Goal: Information Seeking & Learning: Learn about a topic

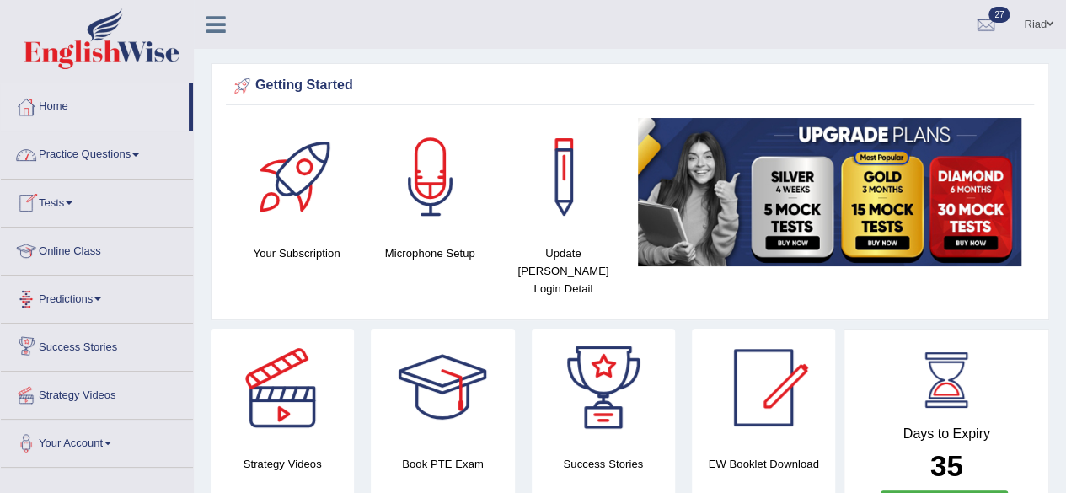
click at [92, 292] on link "Predictions" at bounding box center [97, 297] width 192 height 42
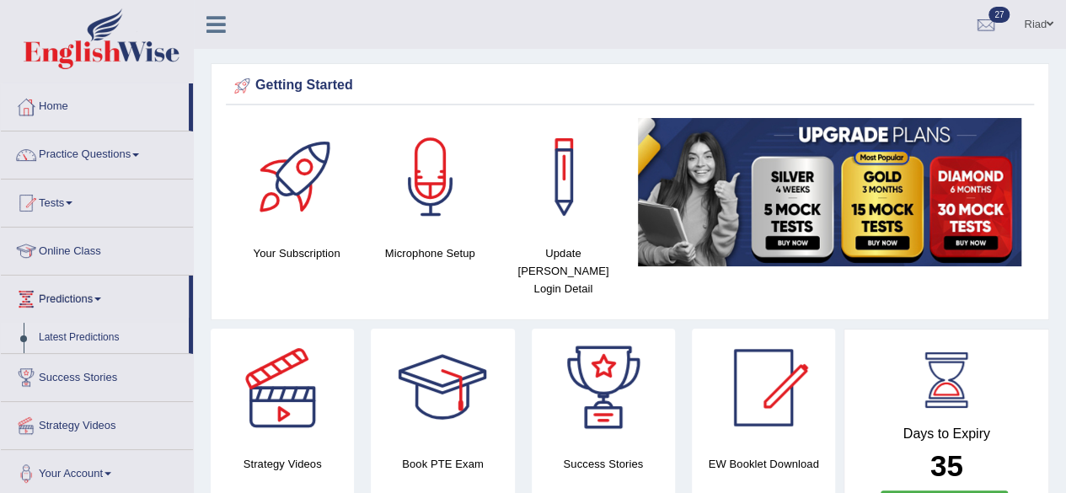
click at [74, 335] on link "Latest Predictions" at bounding box center [110, 338] width 158 height 30
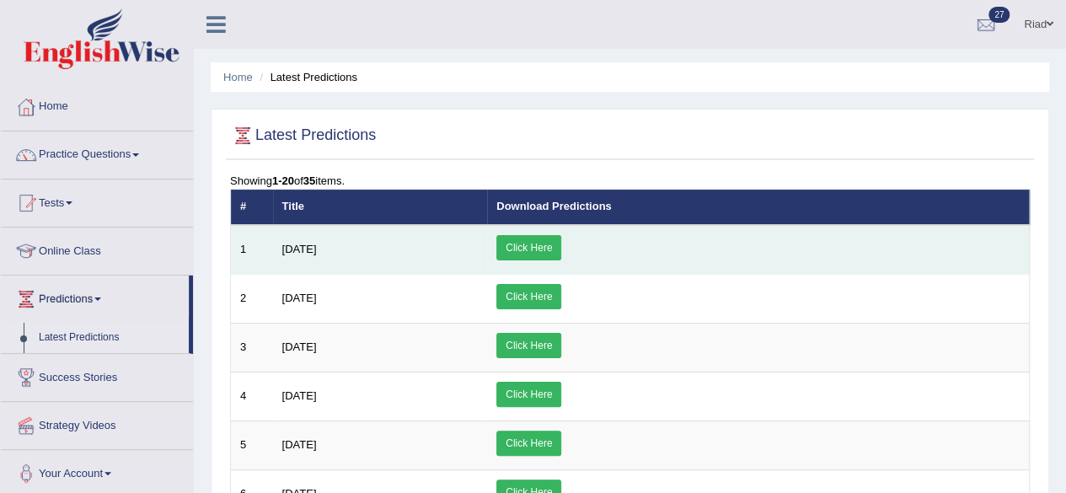
click at [561, 245] on link "Click Here" at bounding box center [528, 247] width 65 height 25
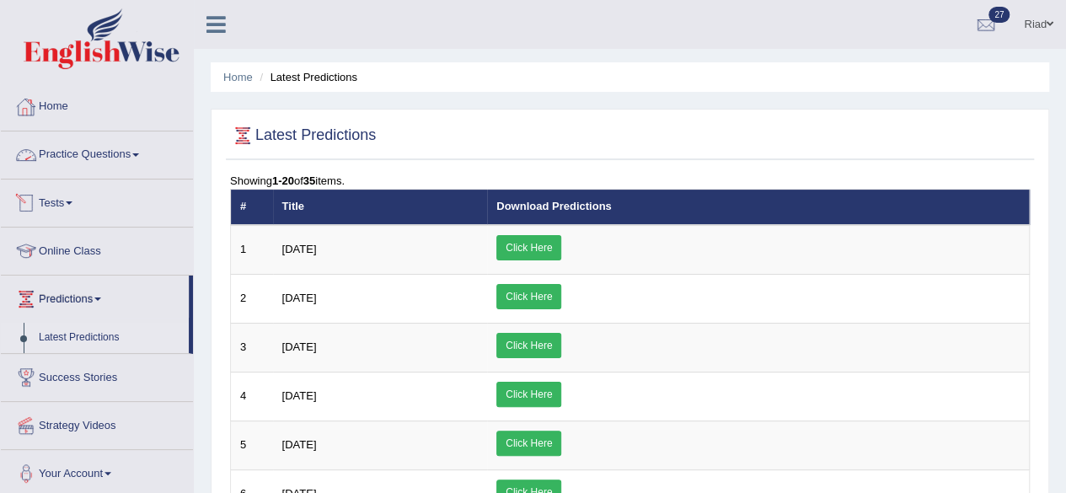
click at [65, 200] on link "Tests" at bounding box center [97, 200] width 192 height 42
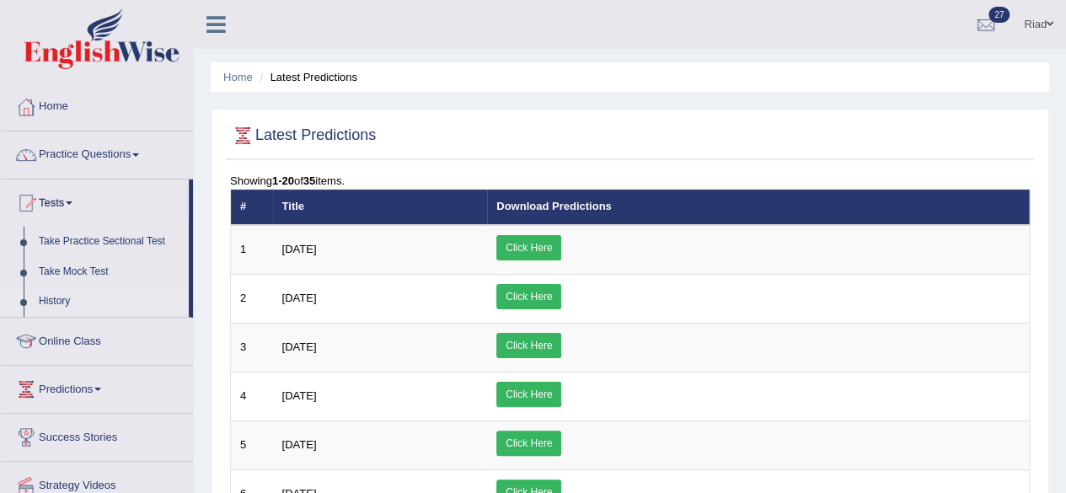
click at [66, 296] on link "History" at bounding box center [110, 301] width 158 height 30
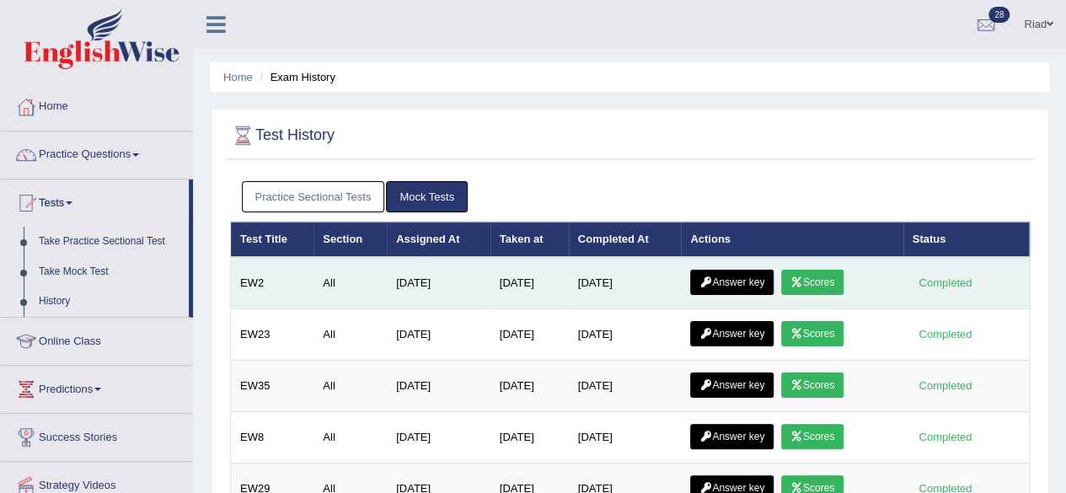
click at [812, 280] on link "Scores" at bounding box center [812, 282] width 62 height 25
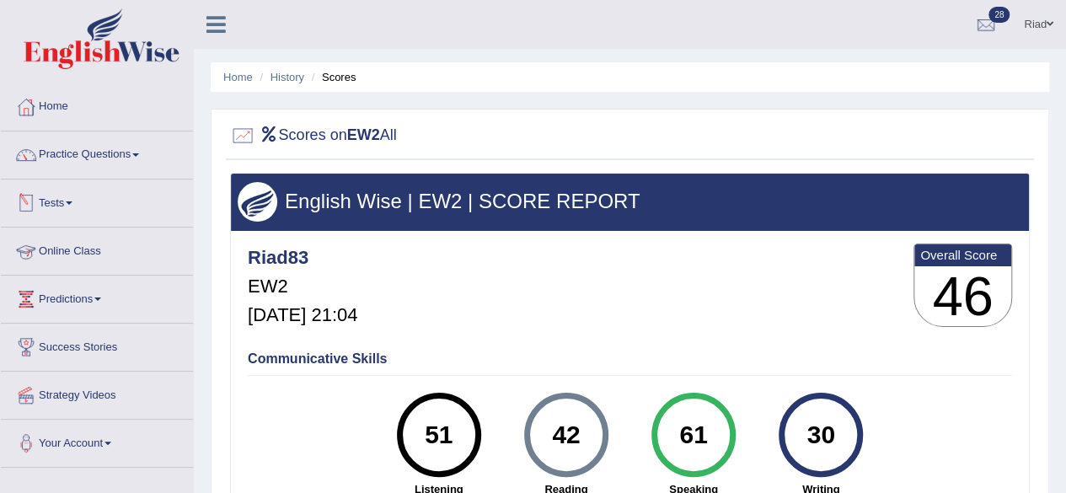
click at [71, 201] on span at bounding box center [69, 202] width 7 height 3
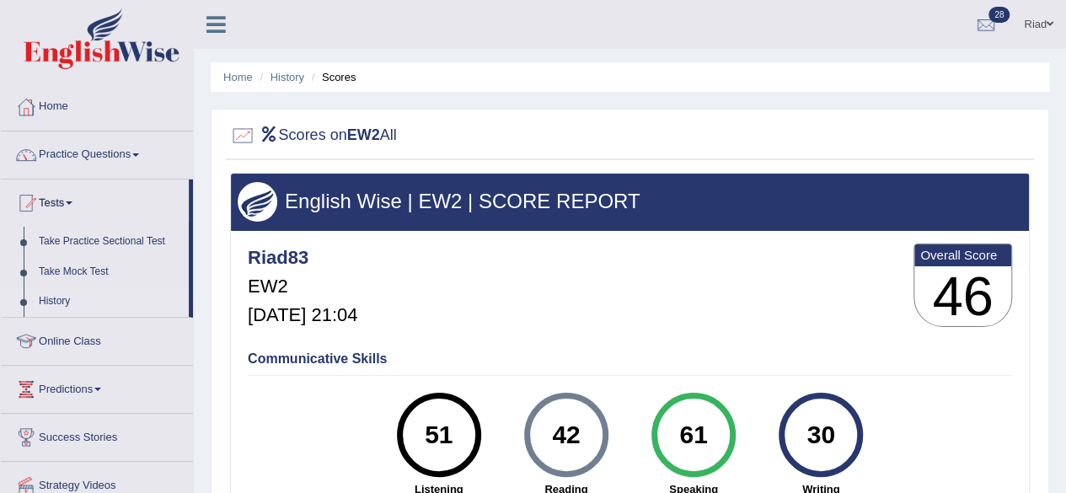
click at [56, 297] on link "History" at bounding box center [110, 301] width 158 height 30
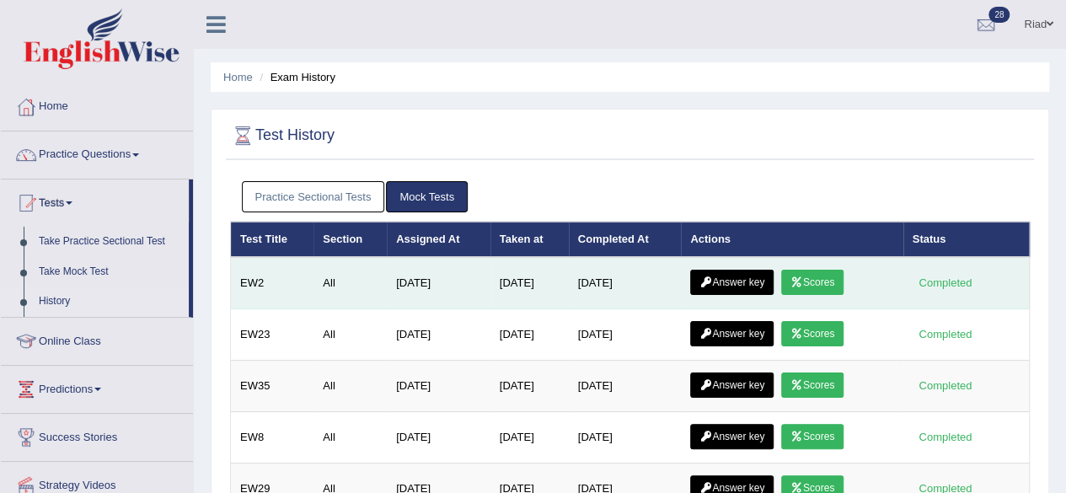
click at [747, 279] on link "Answer key" at bounding box center [731, 282] width 83 height 25
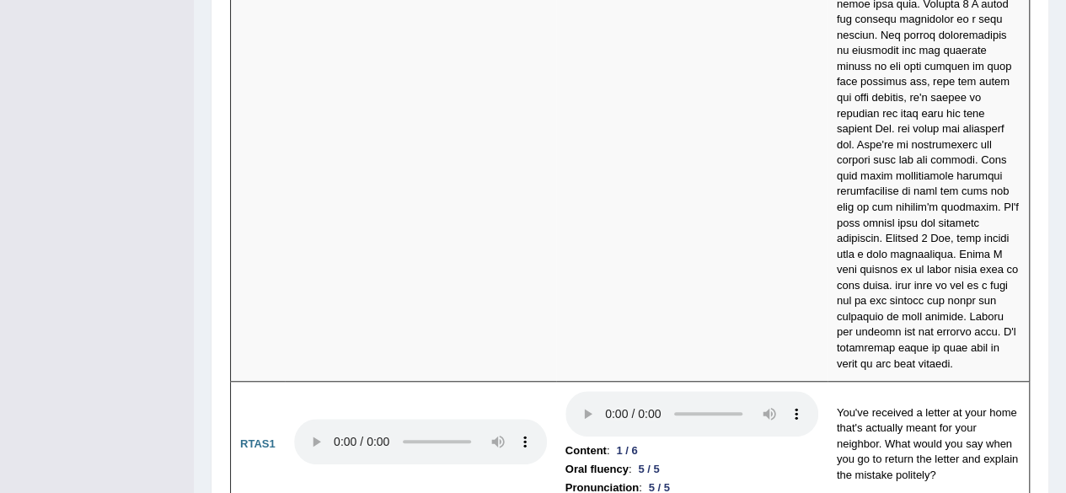
scroll to position [7094, 0]
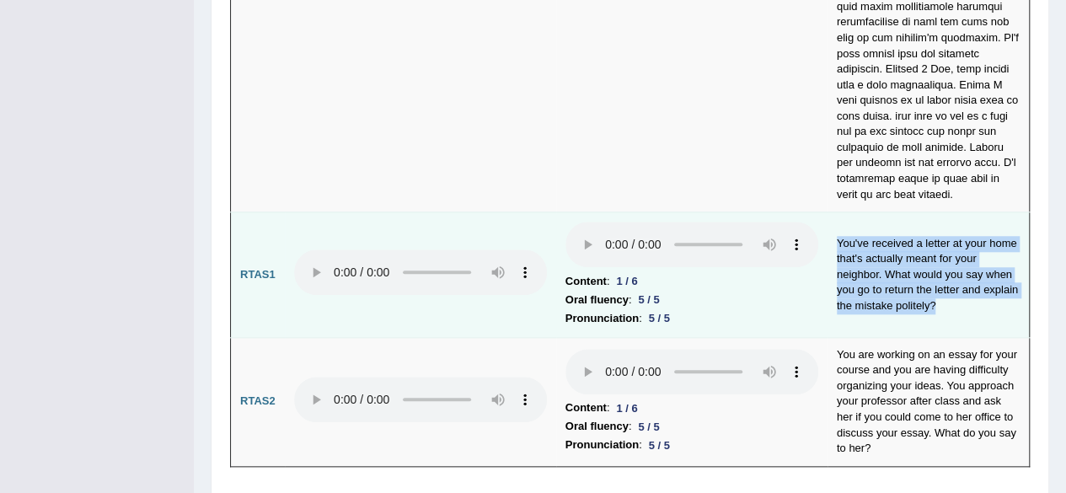
drag, startPoint x: 836, startPoint y: 185, endPoint x: 945, endPoint y: 258, distance: 131.8
click at [945, 258] on td "You've received a letter at your home that's actually meant for your neighbor. …" at bounding box center [928, 275] width 202 height 126
copy td "You've received a letter at your home that's actually meant for your neighbor. …"
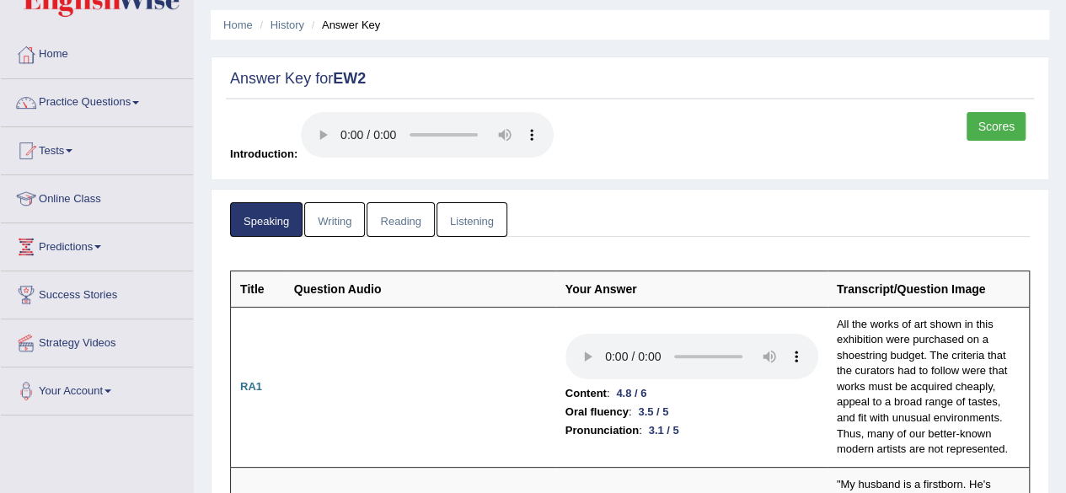
scroll to position [0, 0]
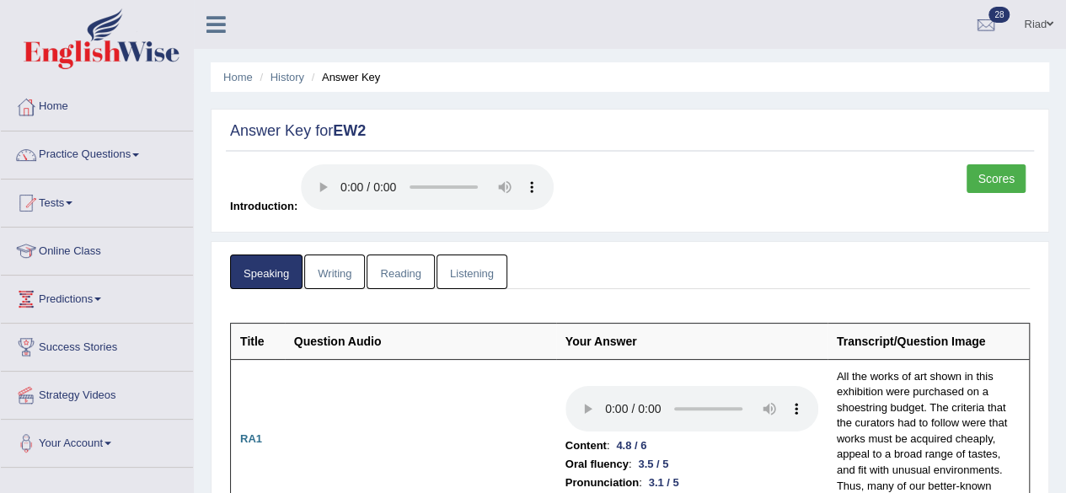
click at [333, 269] on link "Writing" at bounding box center [334, 271] width 61 height 35
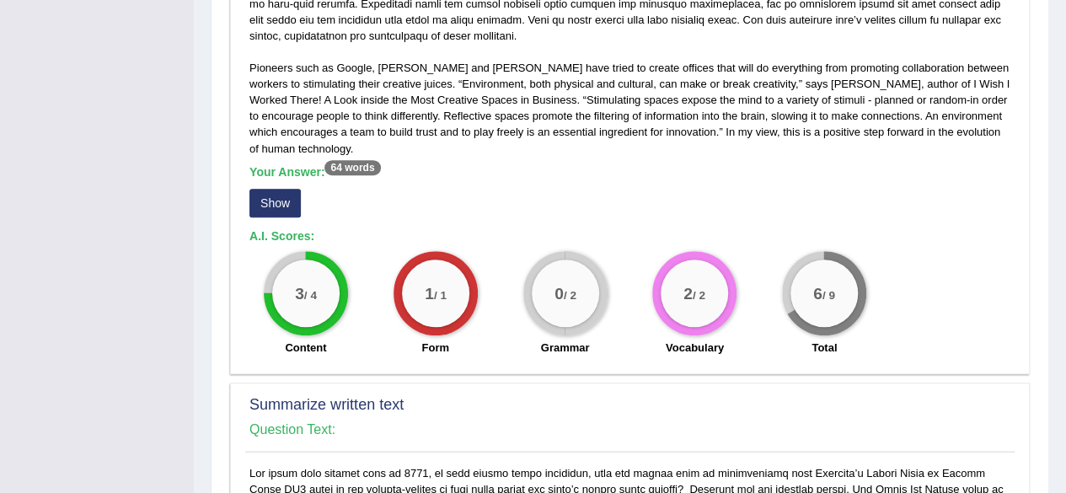
scroll to position [490, 0]
click at [276, 196] on button "Show" at bounding box center [274, 202] width 51 height 29
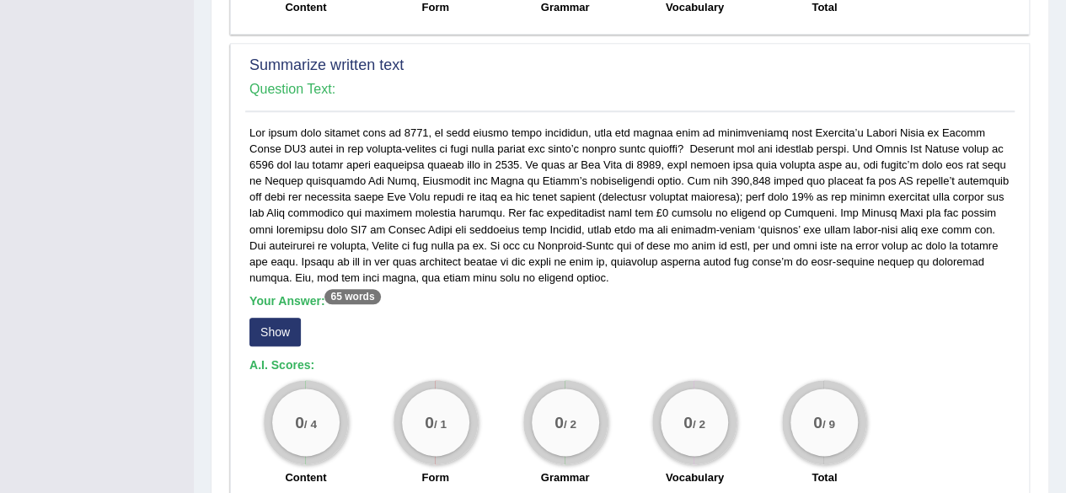
scroll to position [886, 0]
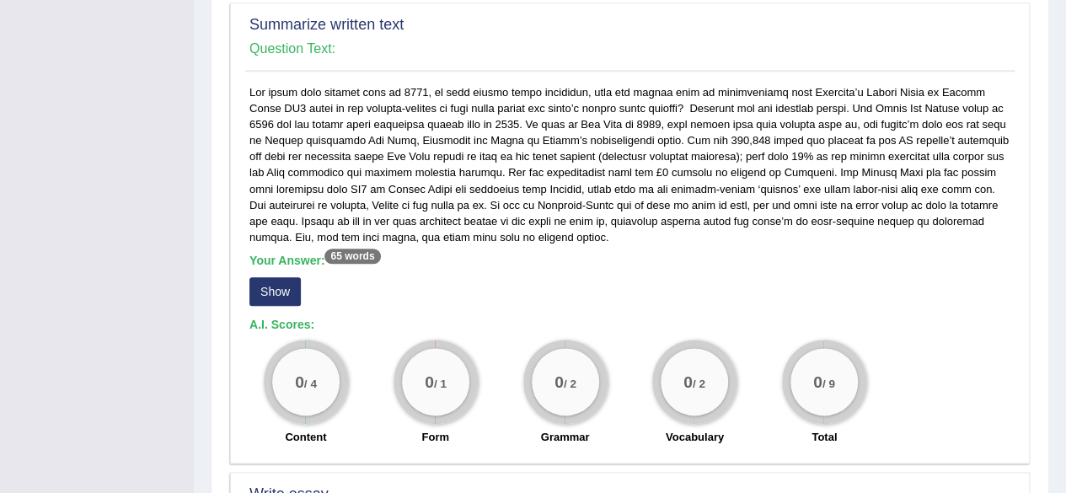
click at [284, 284] on button "Show" at bounding box center [274, 291] width 51 height 29
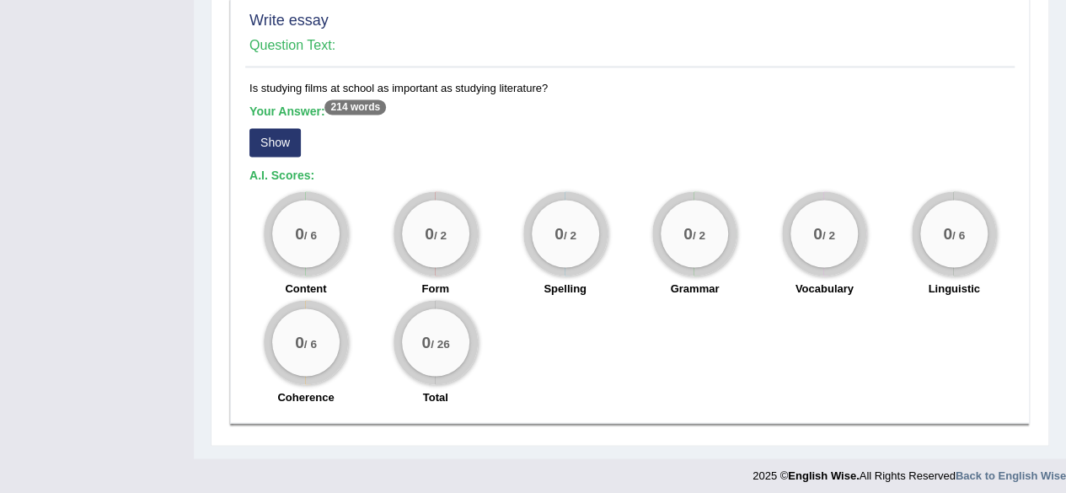
scroll to position [1378, 0]
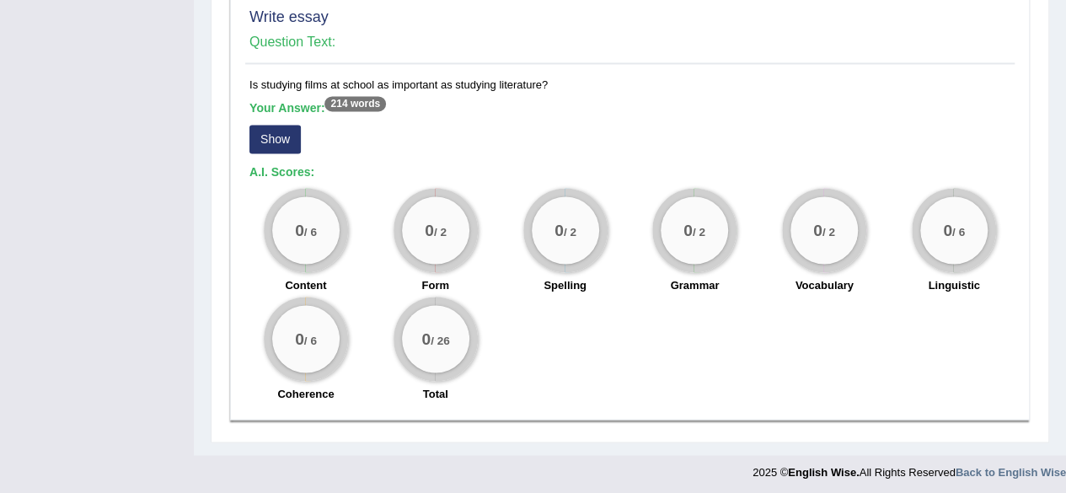
click at [278, 131] on button "Show" at bounding box center [274, 139] width 51 height 29
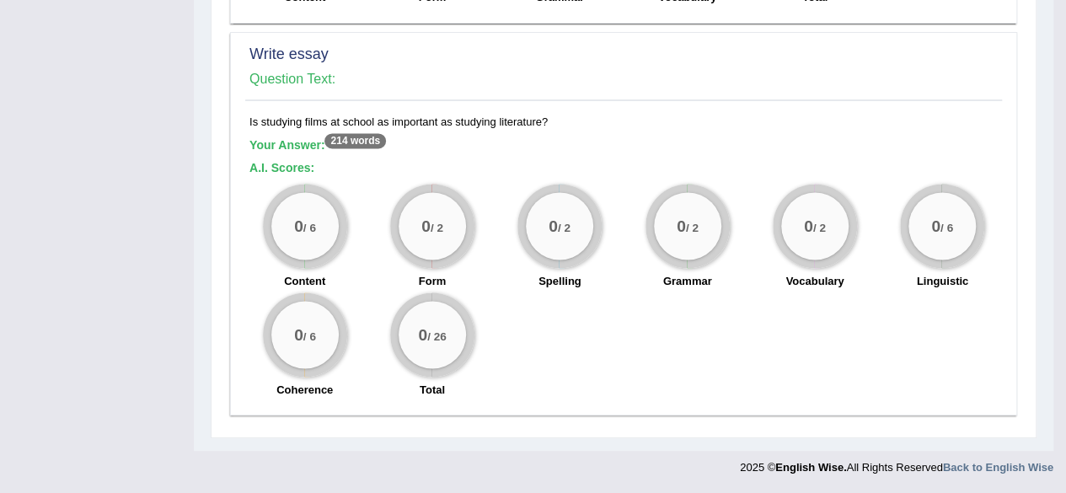
scroll to position [1336, 0]
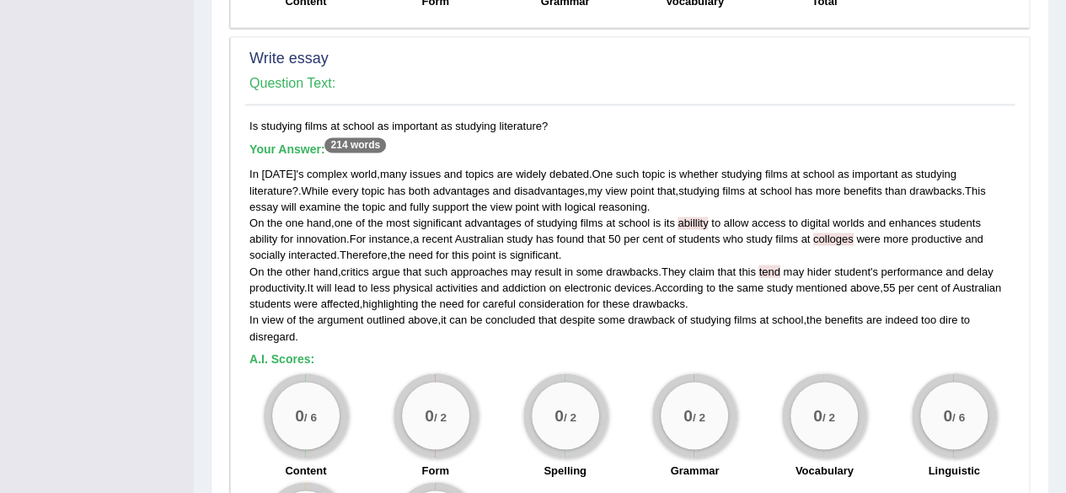
drag, startPoint x: 248, startPoint y: 119, endPoint x: 544, endPoint y: 129, distance: 296.8
click at [544, 129] on div "Is studying films at school as important as studying literature? Your Answer: 2…" at bounding box center [629, 357] width 769 height 478
copy div "Is studying films at school as important as studying literature?"
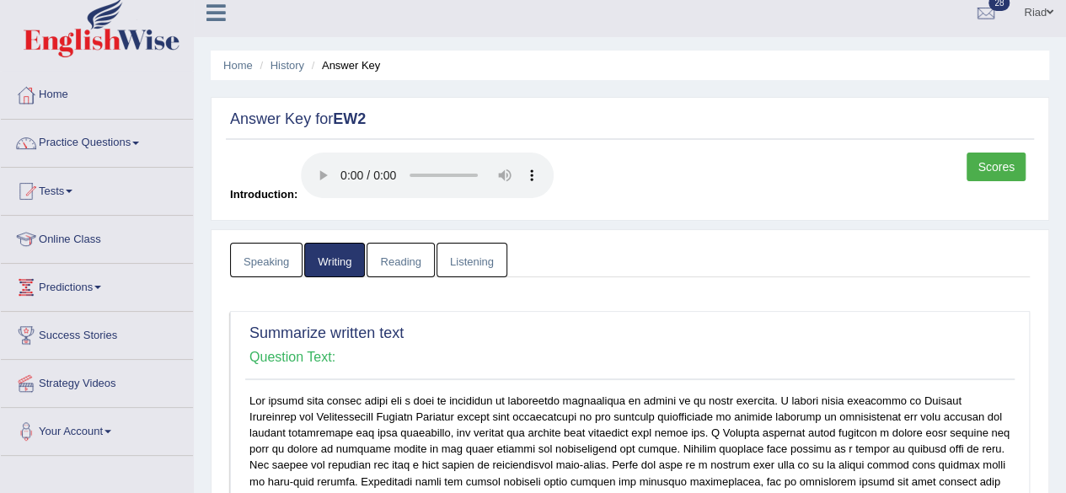
scroll to position [7, 0]
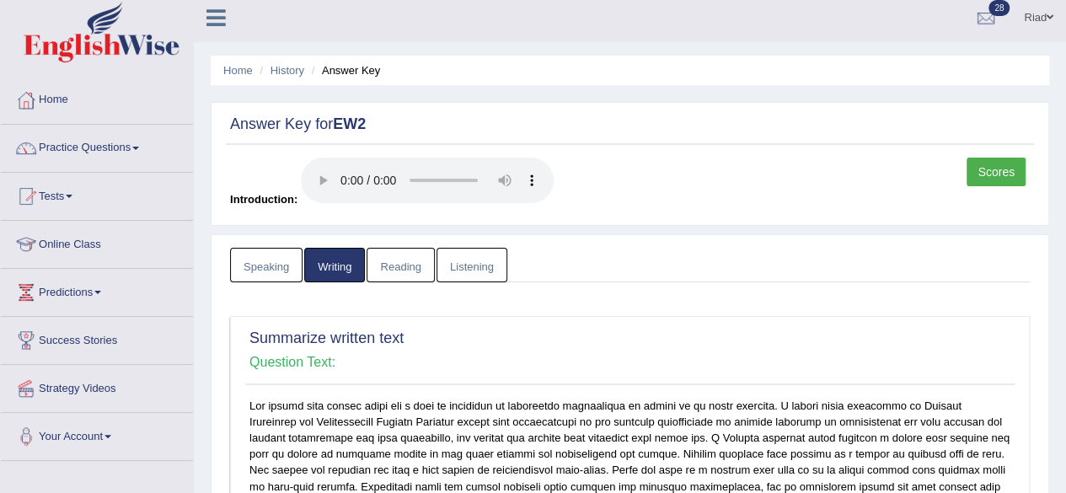
click at [391, 272] on link "Reading" at bounding box center [400, 265] width 67 height 35
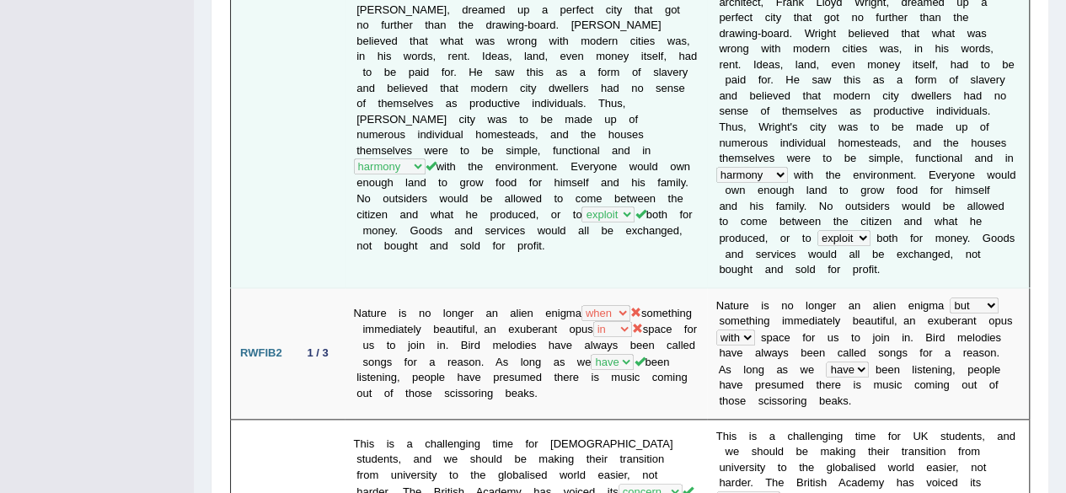
scroll to position [737, 0]
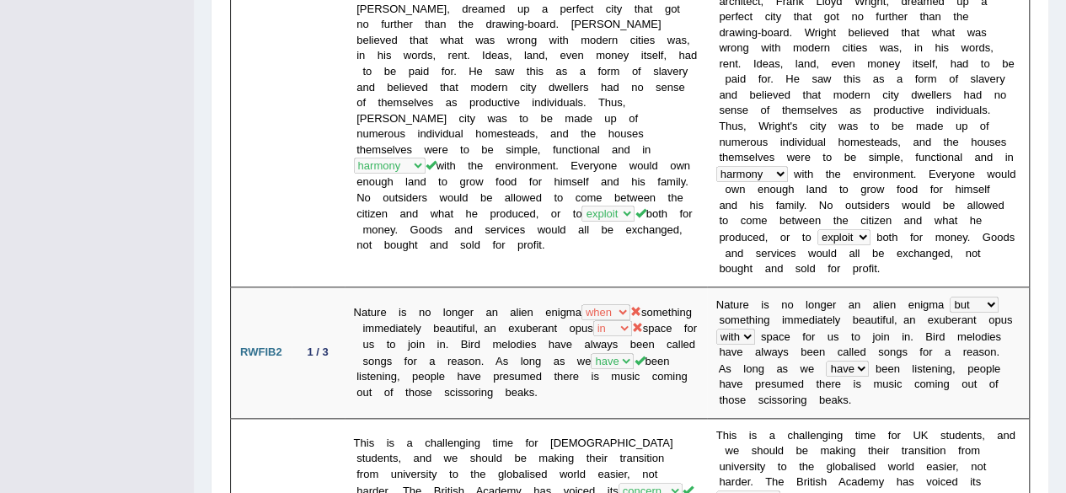
scroll to position [0, 0]
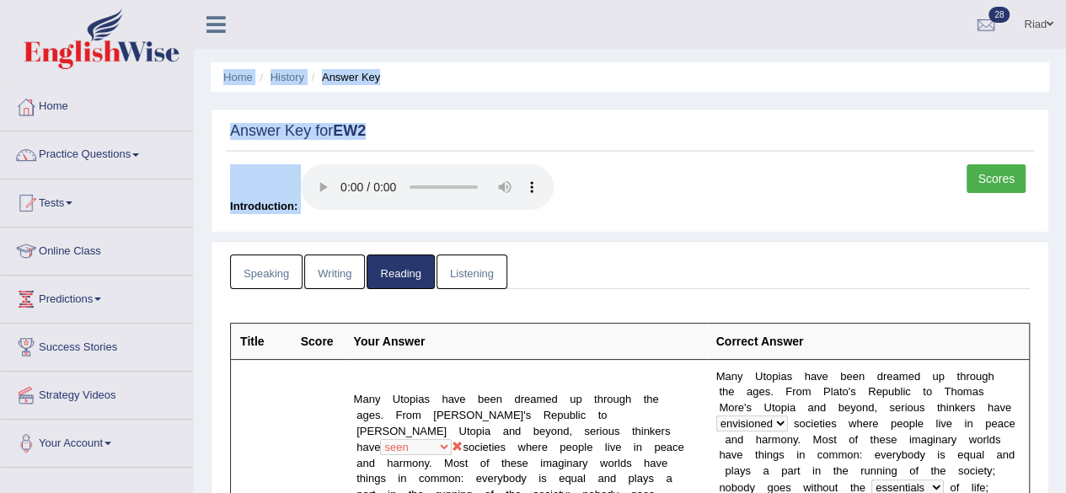
drag, startPoint x: 61, startPoint y: 164, endPoint x: 233, endPoint y: -56, distance: 279.8
click at [233, 0] on html "Toggle navigation Home Practice Questions Speaking Practice Read Aloud Repeat S…" at bounding box center [533, 246] width 1066 height 493
click at [467, 270] on link "Listening" at bounding box center [471, 271] width 71 height 35
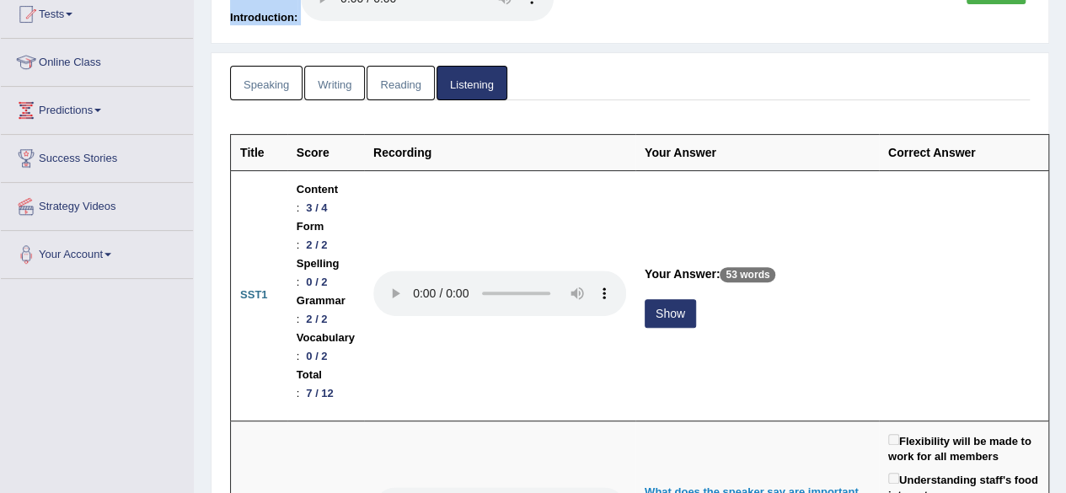
scroll to position [190, 0]
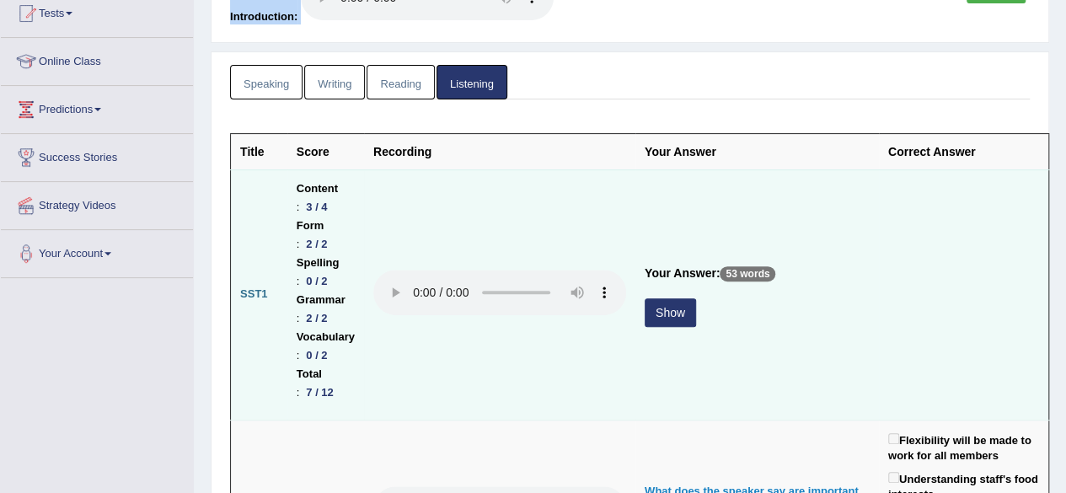
click at [696, 298] on button "Show" at bounding box center [670, 312] width 51 height 29
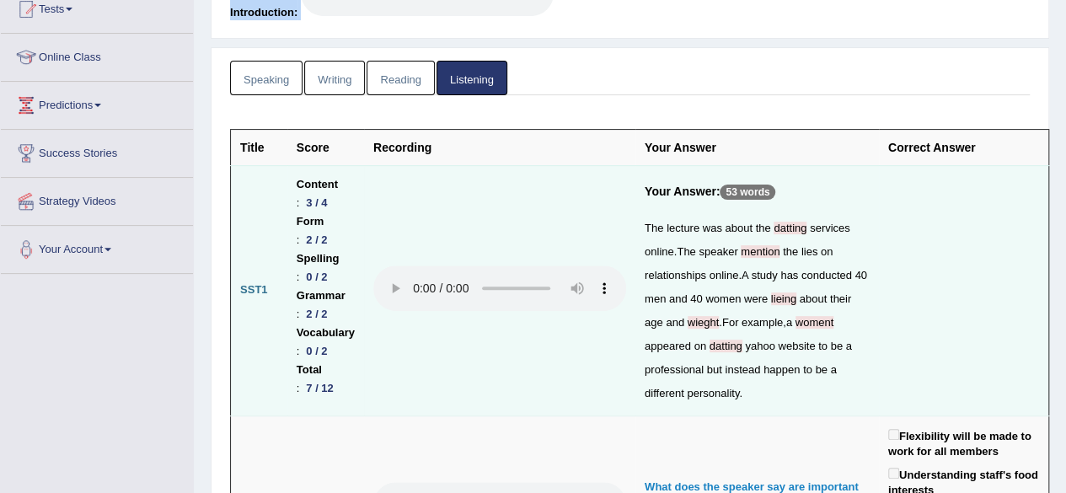
scroll to position [0, 0]
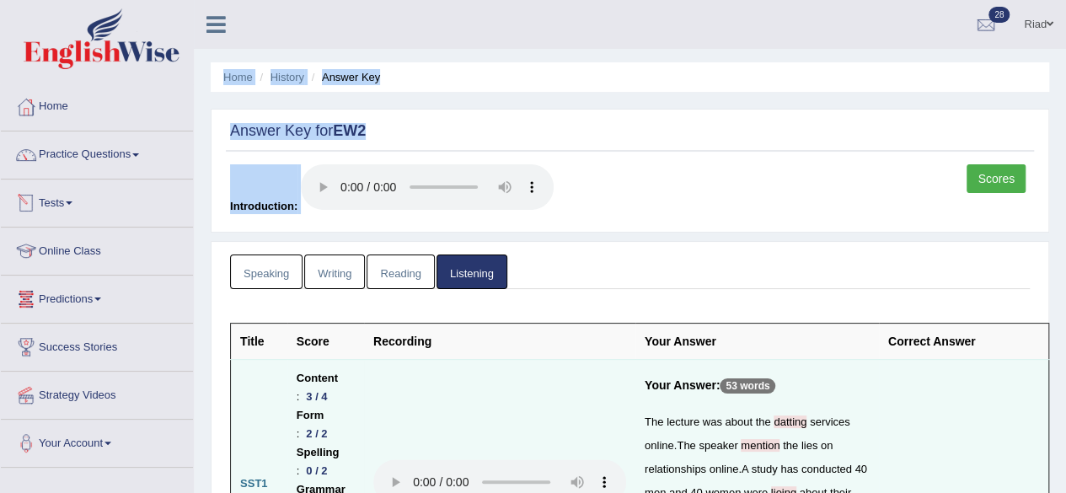
click at [68, 198] on link "Tests" at bounding box center [97, 200] width 192 height 42
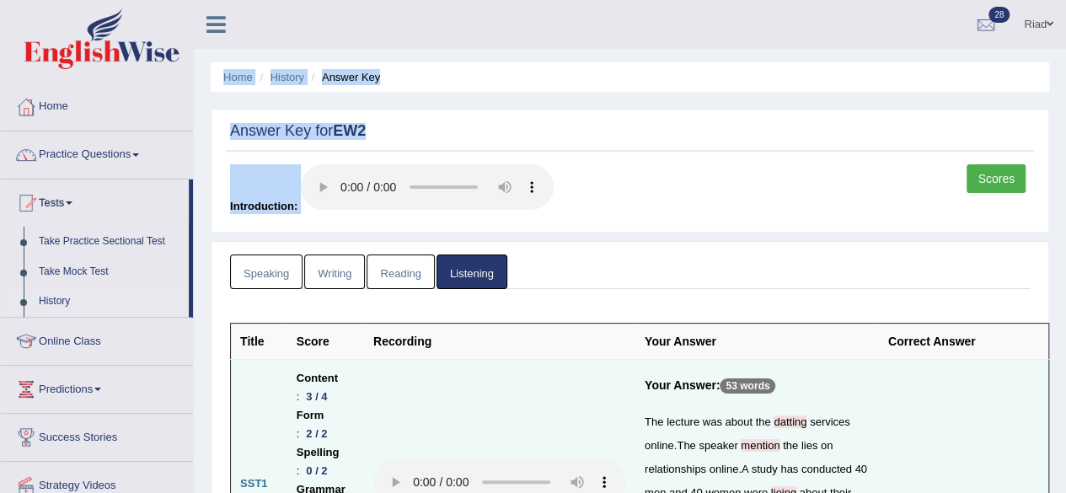
click at [61, 292] on link "History" at bounding box center [110, 301] width 158 height 30
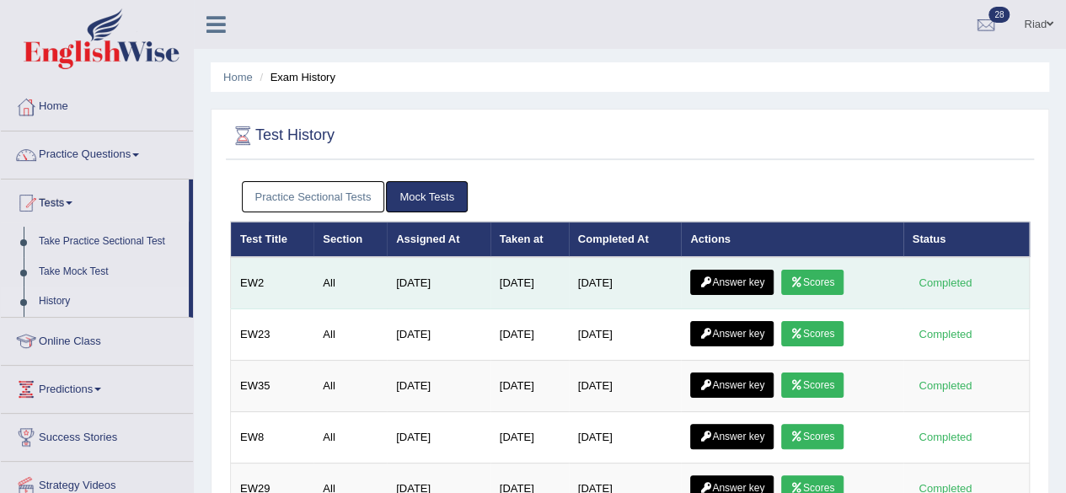
click at [803, 277] on icon at bounding box center [796, 282] width 13 height 10
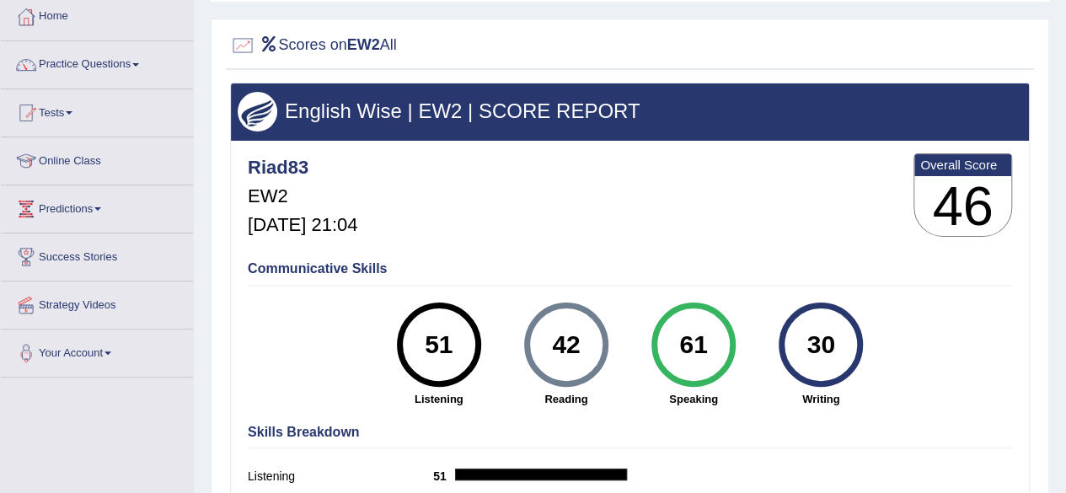
scroll to position [91, 0]
